Goal: Information Seeking & Learning: Learn about a topic

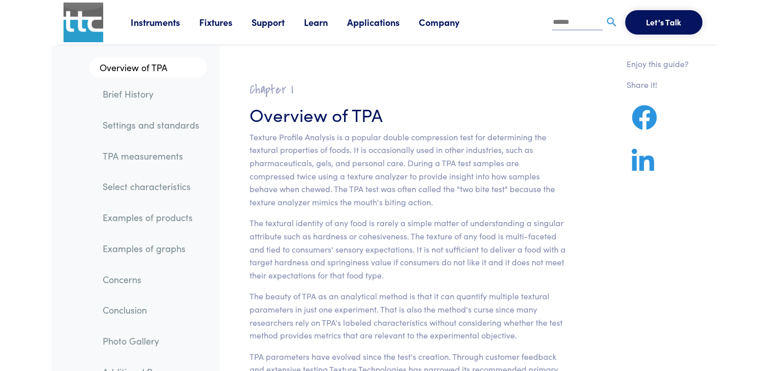
click at [149, 186] on link "Select characteristics" at bounding box center [151, 186] width 113 height 23
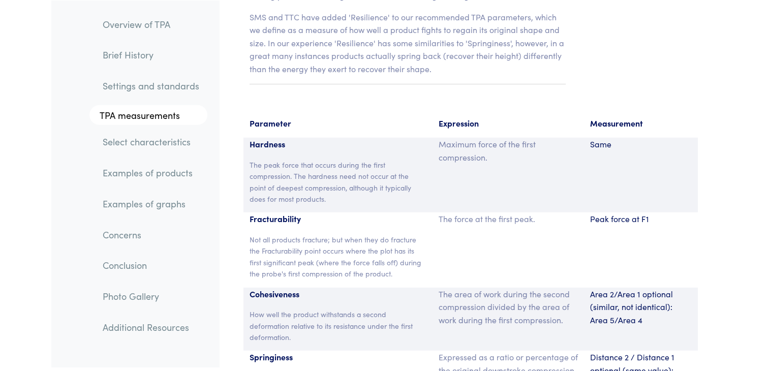
scroll to position [6628, 0]
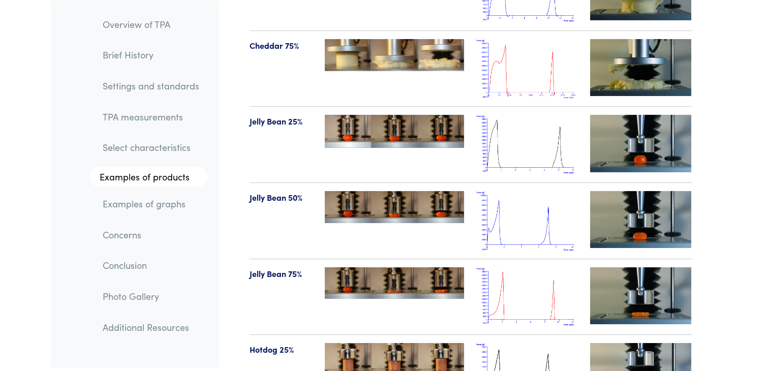
scroll to position [11244, 0]
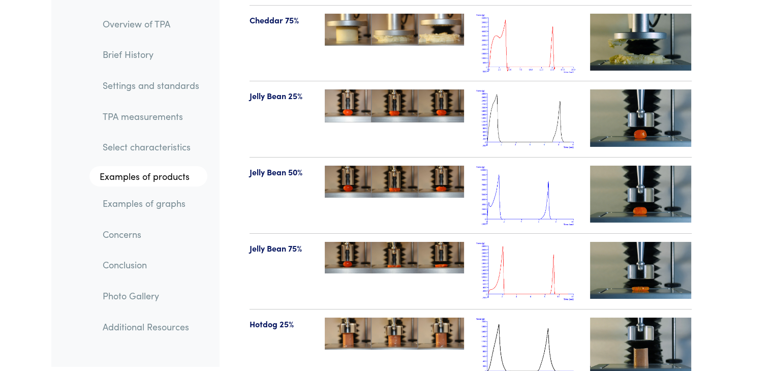
click at [565, 274] on img at bounding box center [527, 271] width 102 height 59
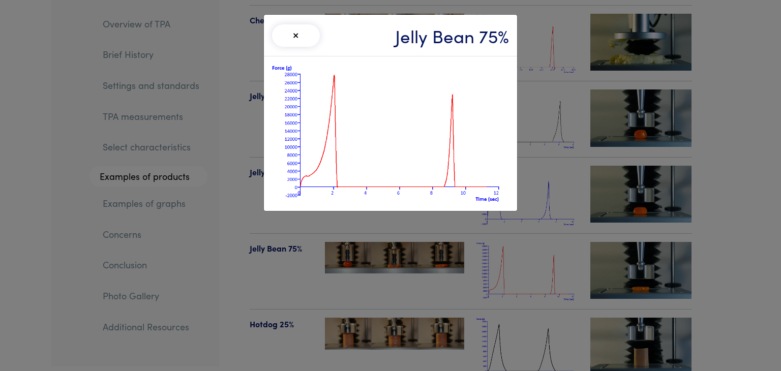
click at [579, 154] on div "× Jelly Bean 75%" at bounding box center [390, 185] width 781 height 371
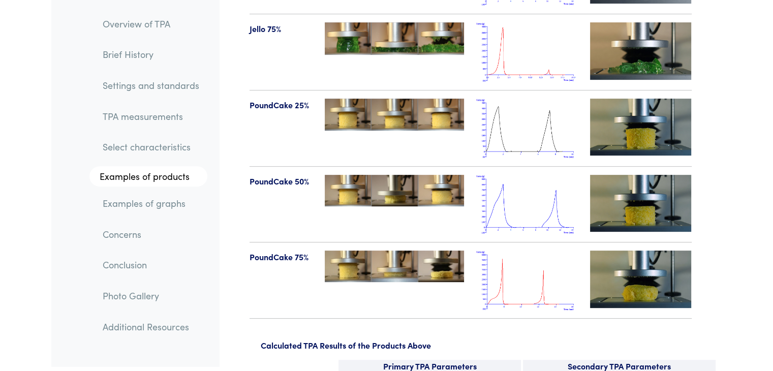
scroll to position [11921, 0]
click at [536, 250] on img at bounding box center [527, 279] width 102 height 59
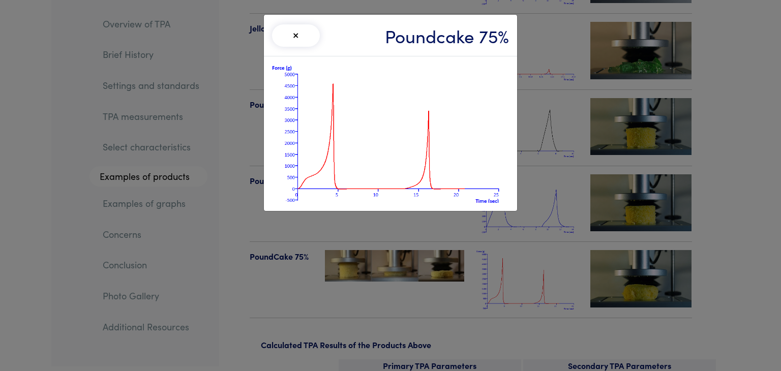
click at [286, 29] on button "×" at bounding box center [296, 35] width 48 height 22
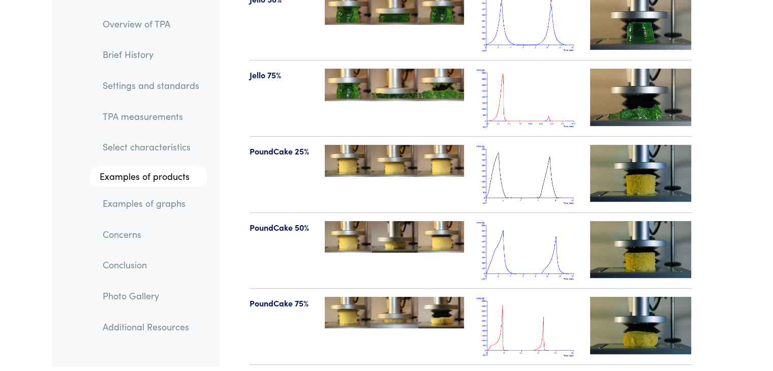
scroll to position [11874, 0]
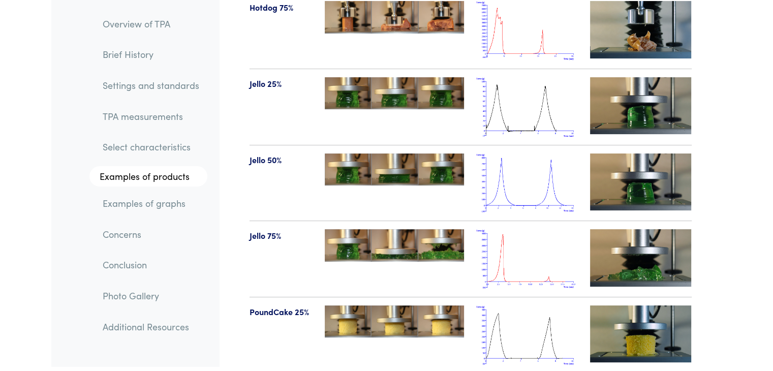
scroll to position [11713, 0]
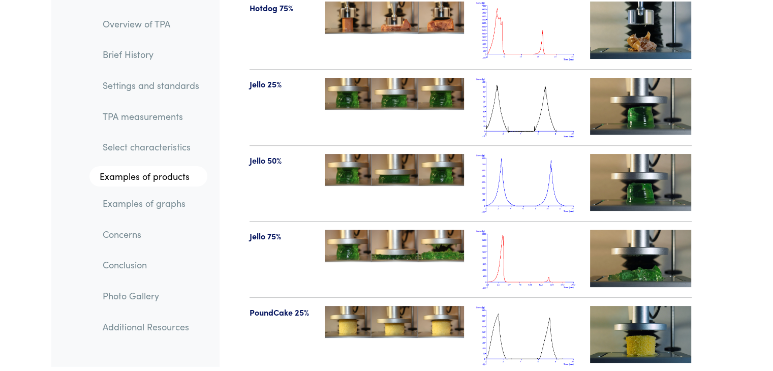
click at [513, 238] on img at bounding box center [527, 259] width 102 height 59
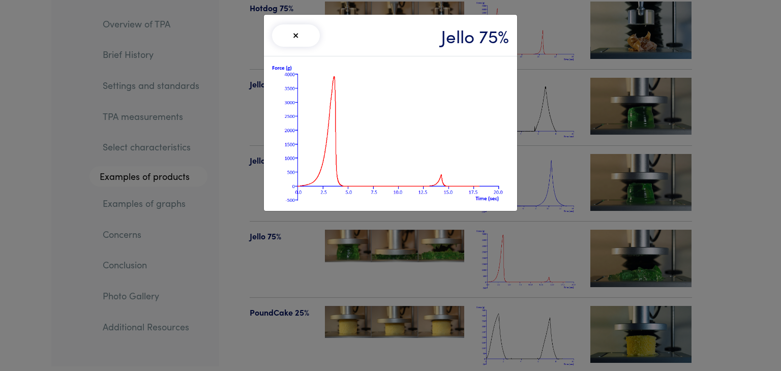
click at [294, 33] on button "×" at bounding box center [296, 35] width 48 height 22
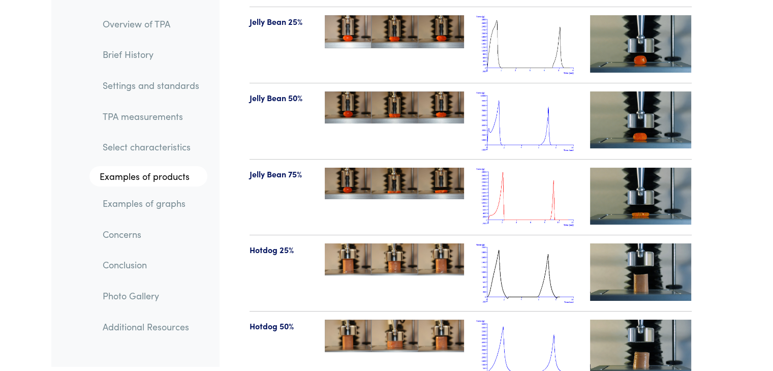
scroll to position [11318, 0]
click at [508, 175] on img at bounding box center [527, 197] width 102 height 59
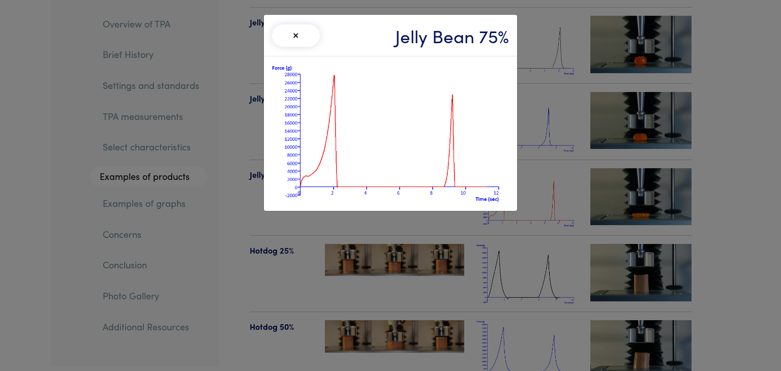
click at [284, 27] on button "×" at bounding box center [296, 35] width 48 height 22
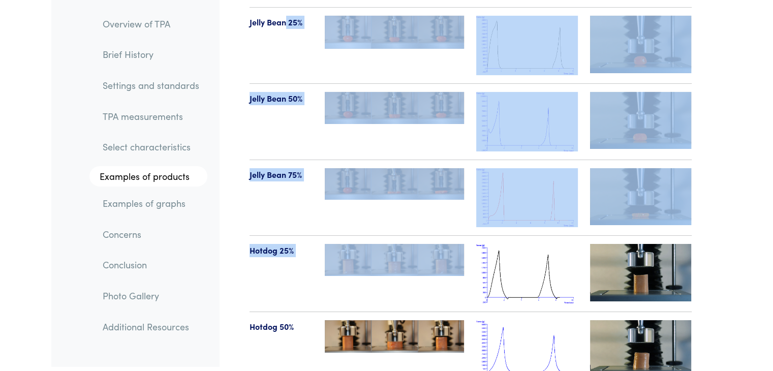
drag, startPoint x: 284, startPoint y: 27, endPoint x: 347, endPoint y: 279, distance: 259.5
click at [347, 279] on section "Product Initial & Bottom First & Final Photos Typical Plot Click to Zoom High-d…" at bounding box center [470, 93] width 491 height 1696
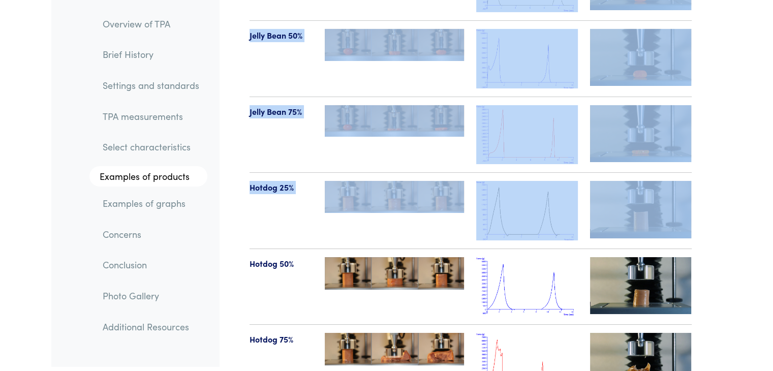
scroll to position [11257, 0]
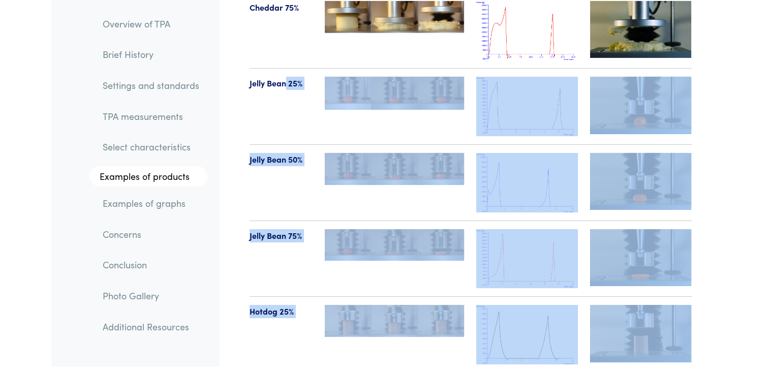
click at [331, 185] on div at bounding box center [395, 182] width 152 height 59
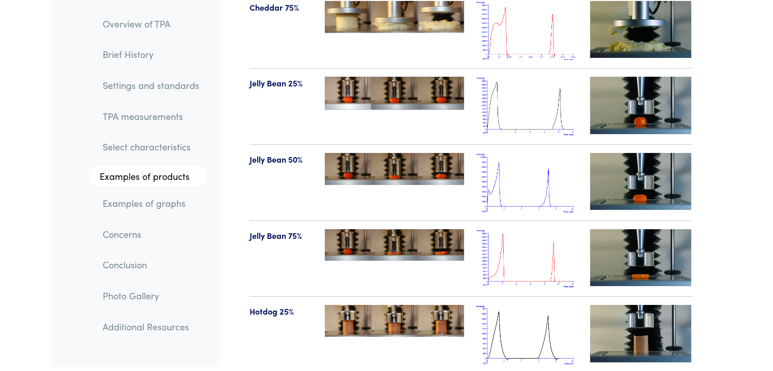
click at [498, 229] on img at bounding box center [527, 258] width 102 height 59
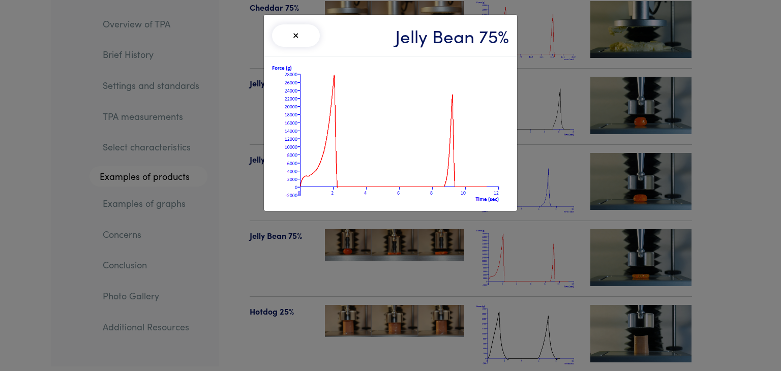
click at [218, 175] on div "× Jelly Bean 75%" at bounding box center [390, 185] width 781 height 371
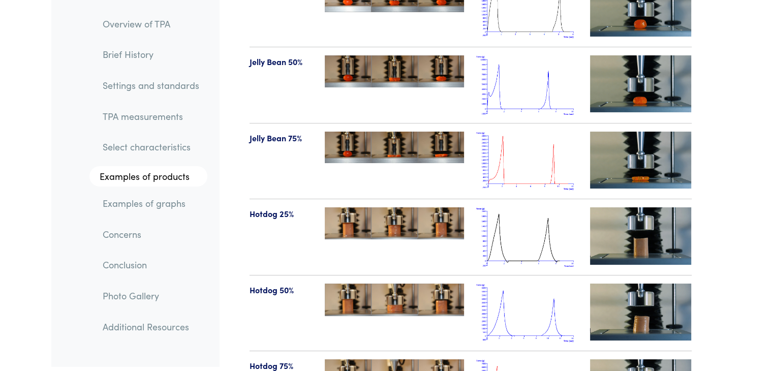
scroll to position [11354, 0]
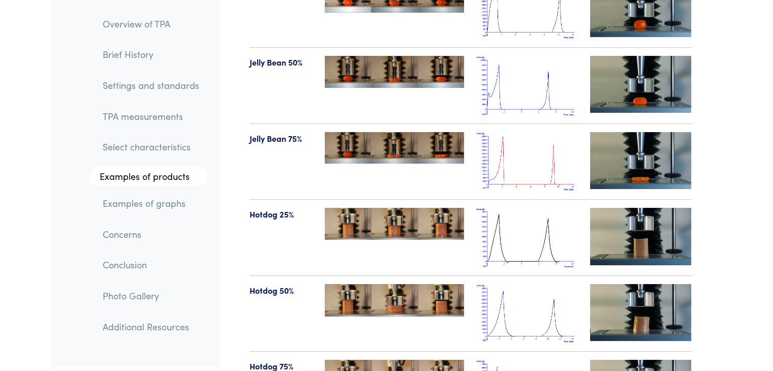
click at [521, 132] on img at bounding box center [527, 161] width 102 height 59
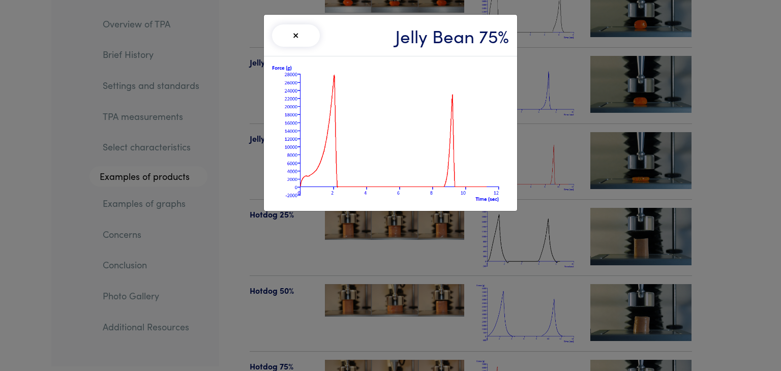
click at [567, 144] on div "× Jelly Bean 75%" at bounding box center [390, 185] width 781 height 371
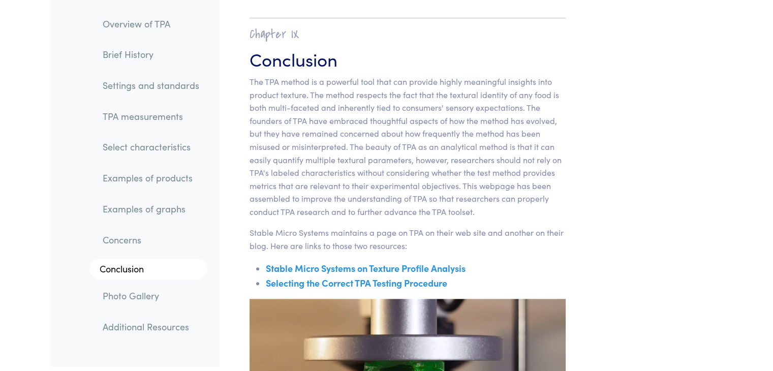
scroll to position [16295, 0]
